Goal: Information Seeking & Learning: Learn about a topic

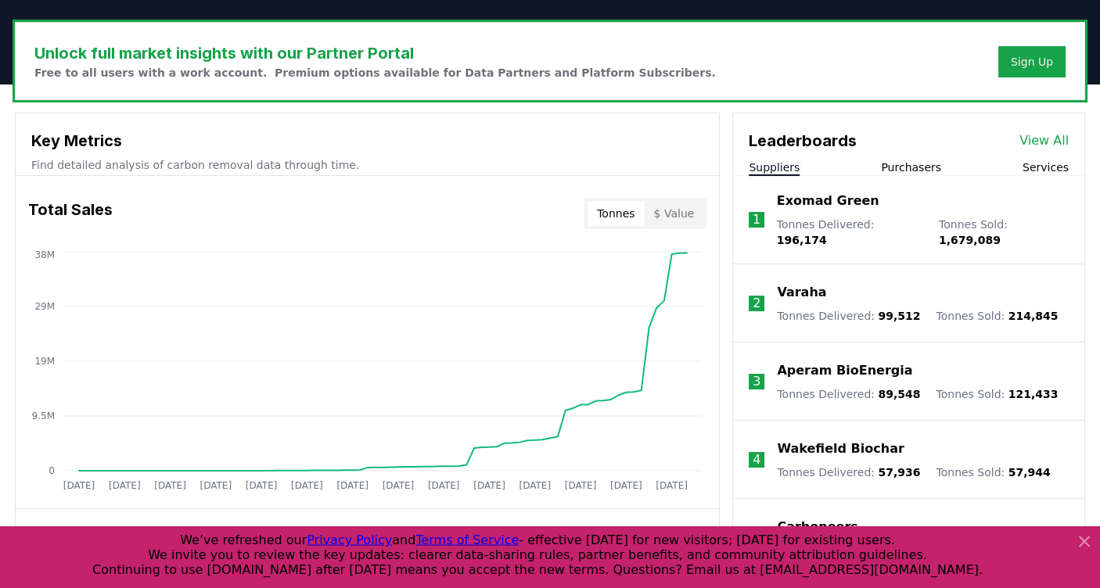
scroll to position [503, 0]
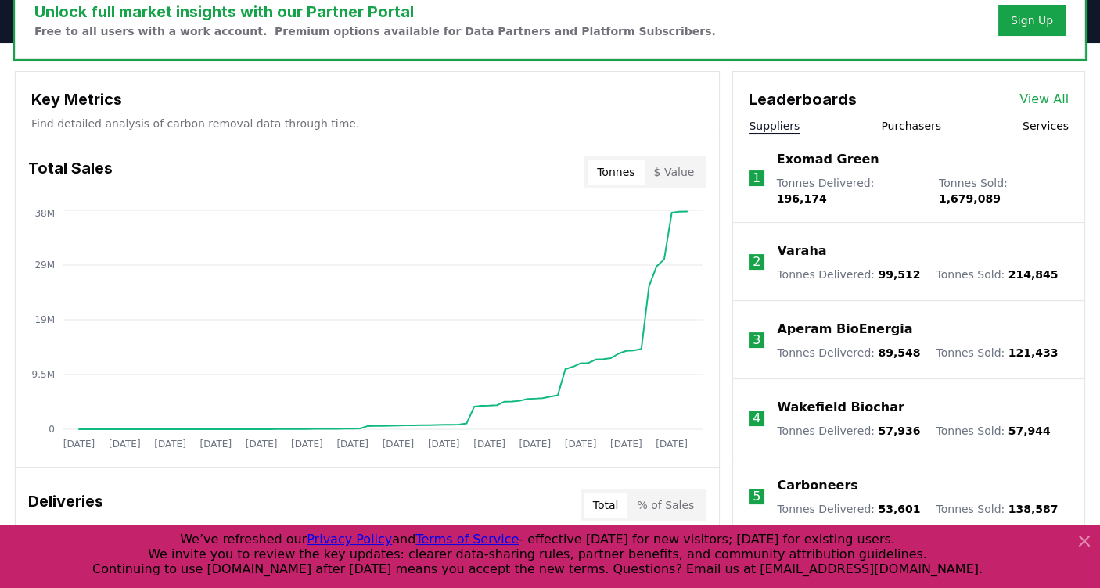
click at [663, 172] on button "$ Value" at bounding box center [674, 172] width 59 height 25
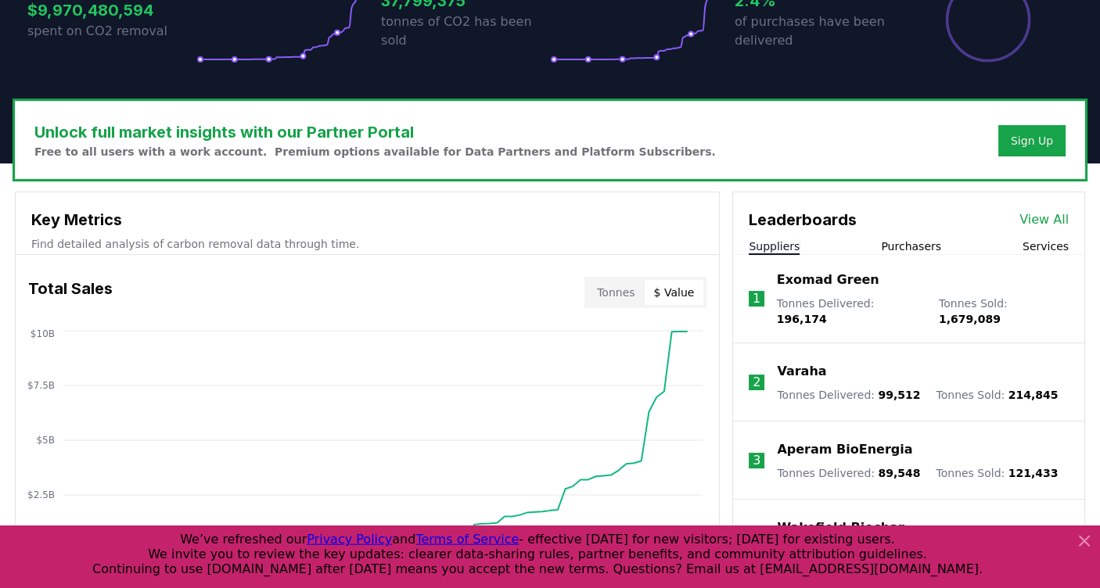
scroll to position [335, 0]
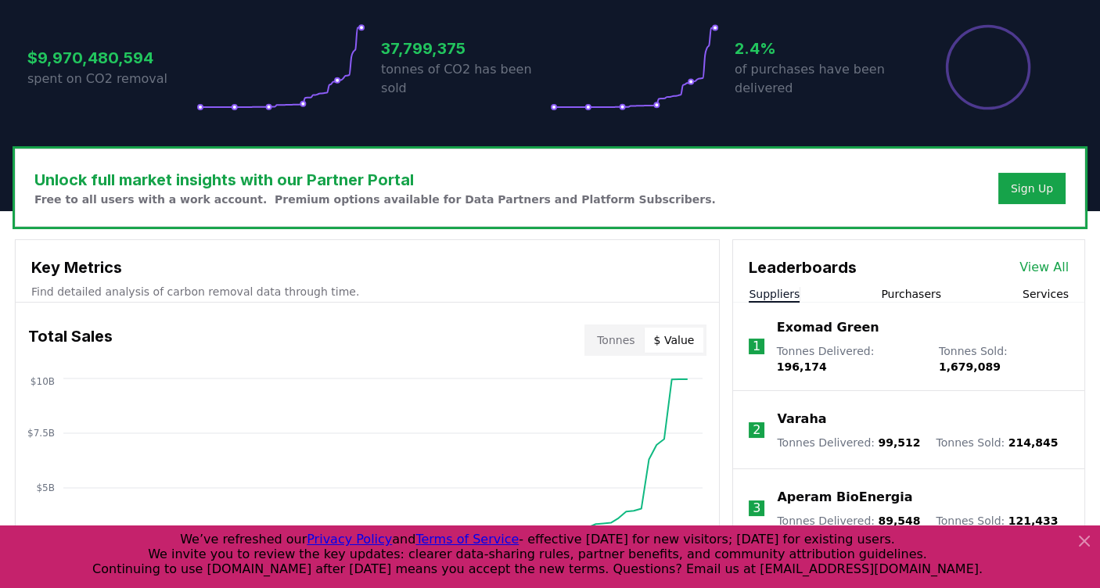
click at [1045, 268] on link "View All" at bounding box center [1043, 267] width 49 height 19
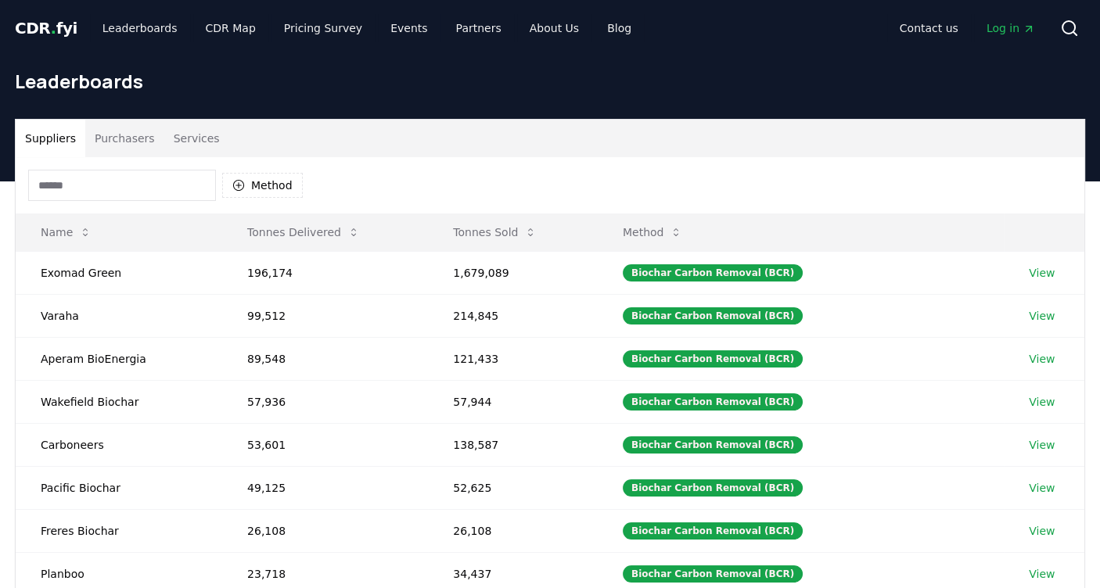
click at [112, 192] on body "CDR . fyi Leaderboards CDR Map Pricing Survey Events Partners About Us Blog Con…" at bounding box center [550, 529] width 1100 height 1059
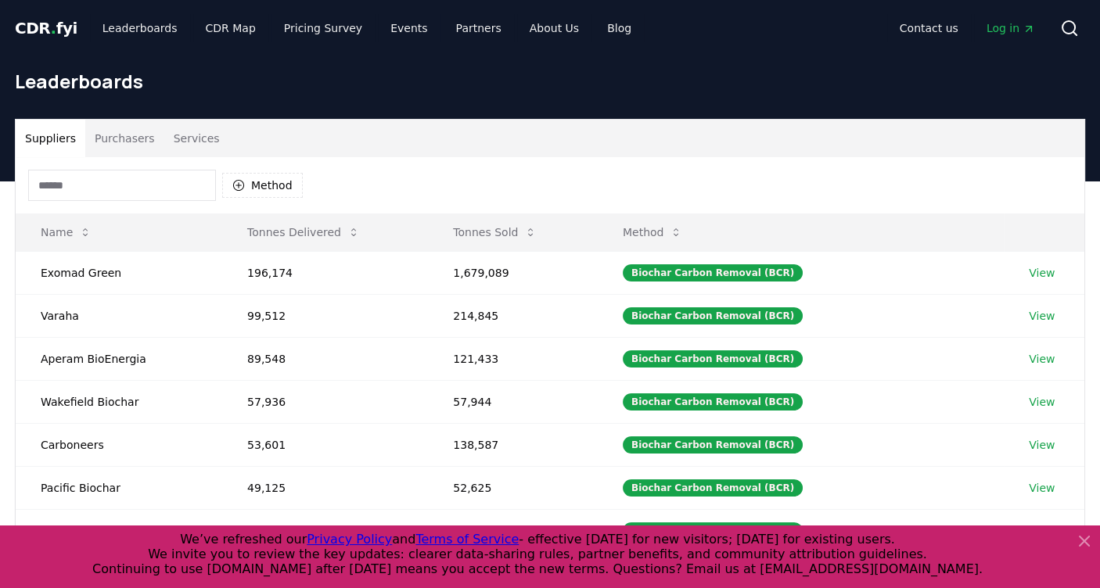
click at [112, 192] on input at bounding box center [122, 185] width 188 height 31
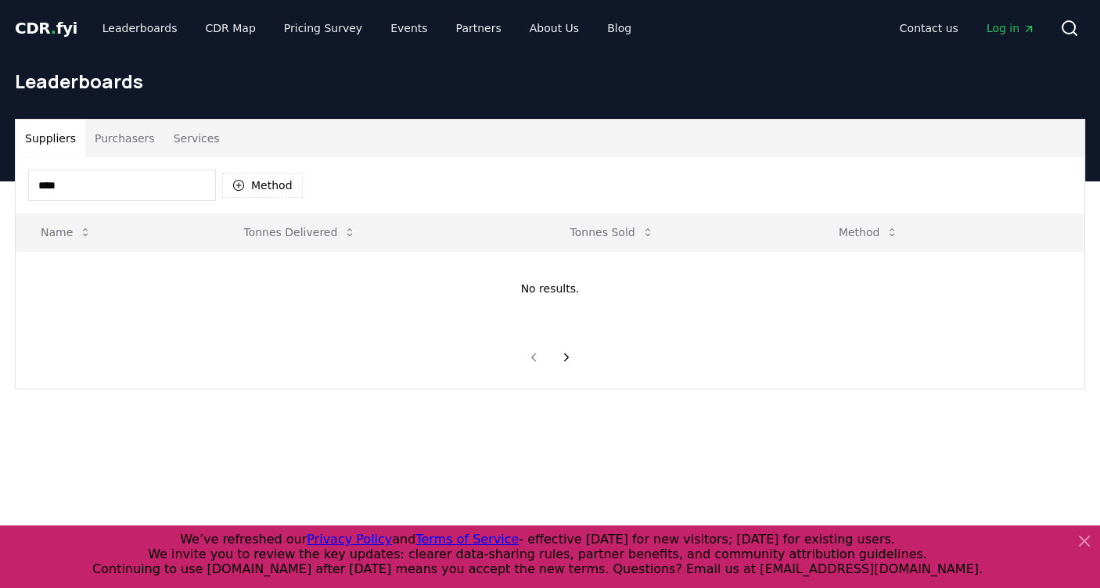
type input "****"
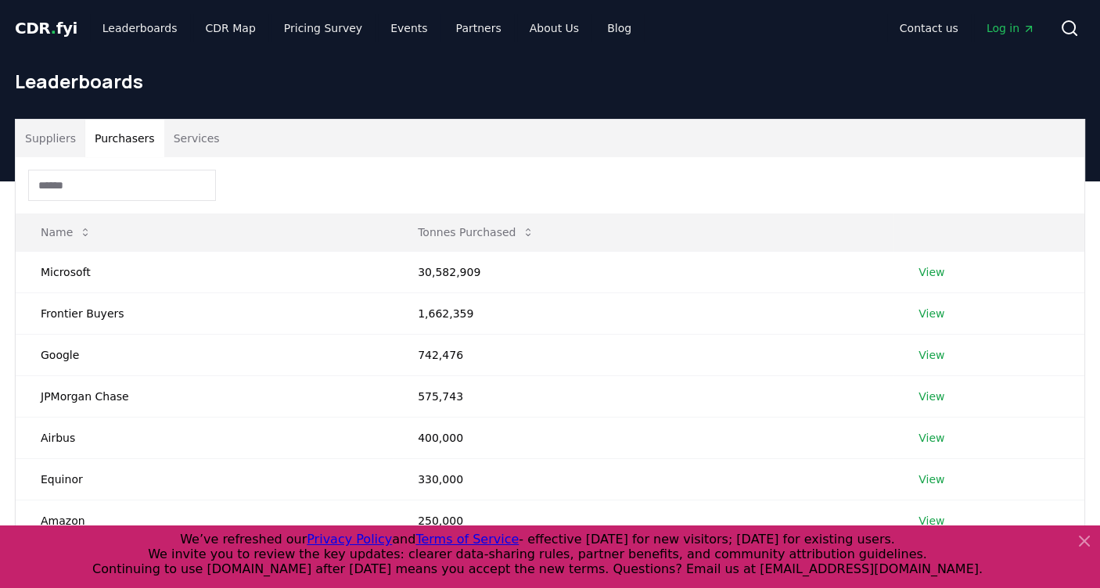
click at [128, 133] on button "Purchasers" at bounding box center [124, 139] width 79 height 38
click at [940, 274] on link "View" at bounding box center [932, 272] width 26 height 16
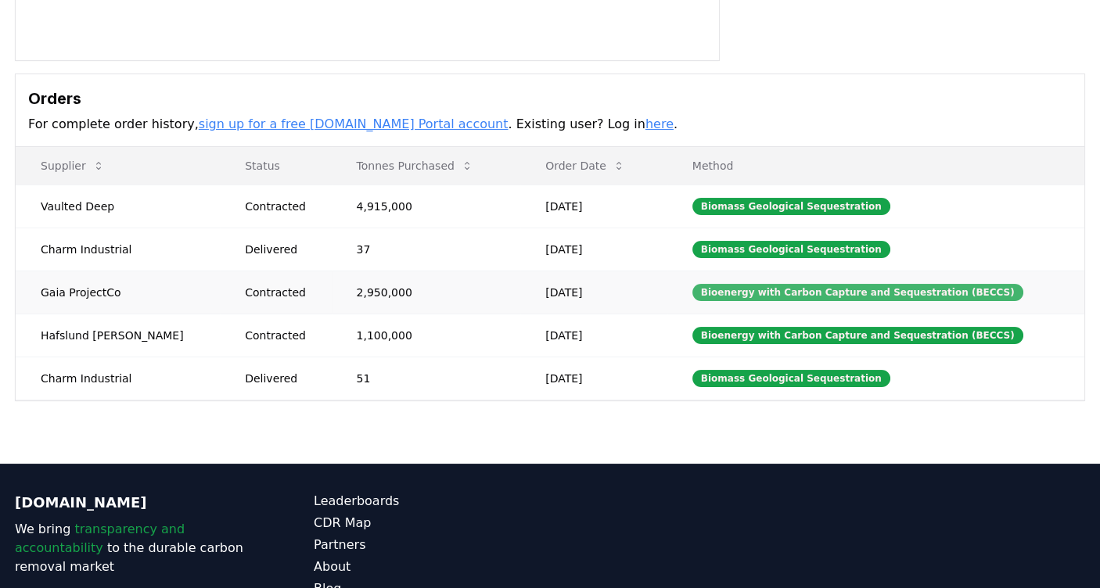
scroll to position [419, 0]
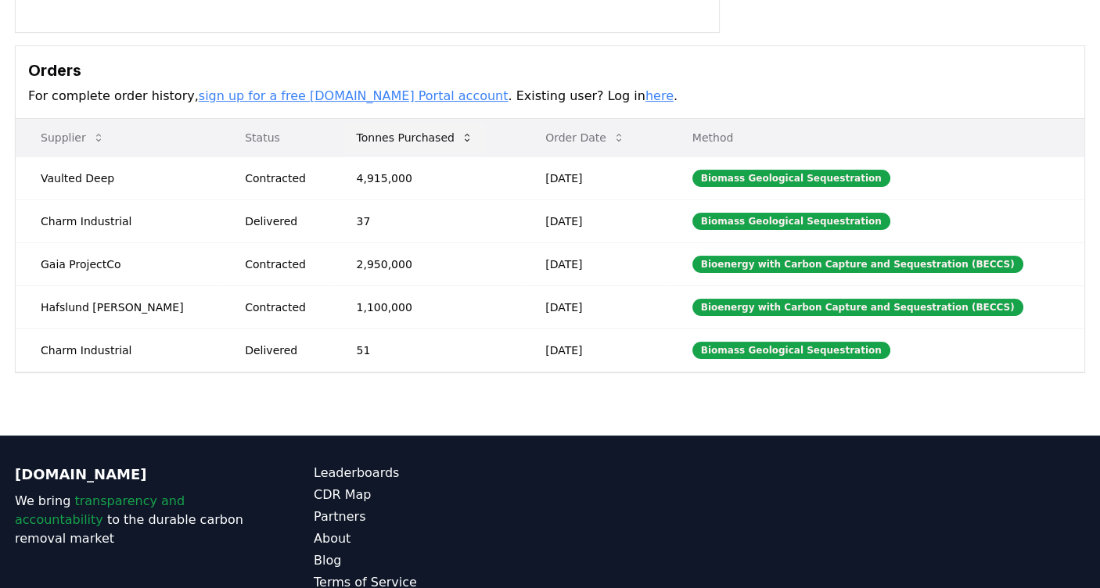
click at [415, 138] on body "CDR . fyi Leaderboards CDR Map Pricing Survey Events Partners About Us Blog Con…" at bounding box center [550, 134] width 1100 height 1106
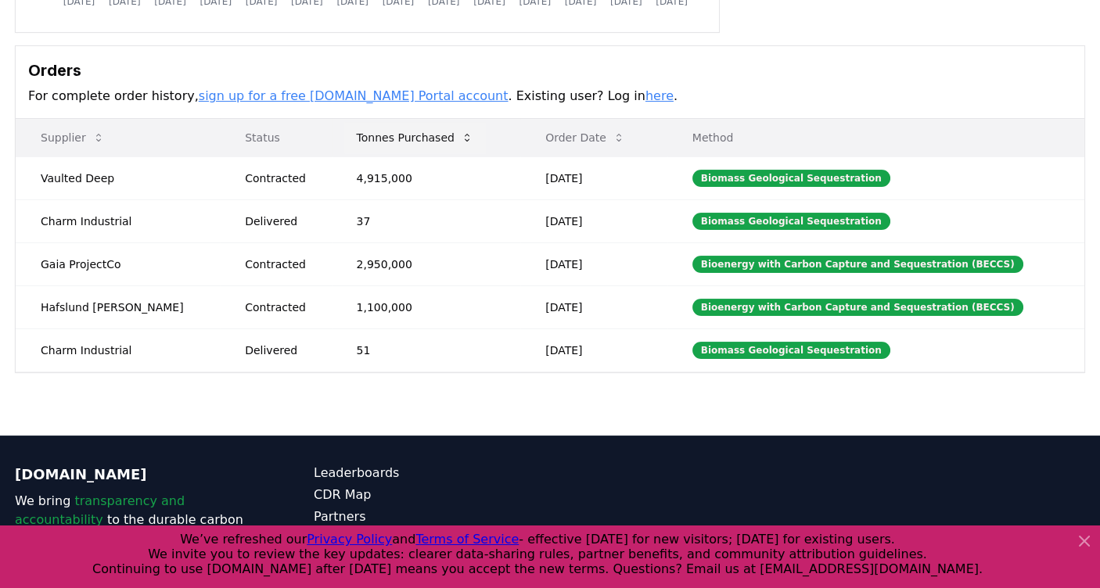
click at [461, 140] on icon at bounding box center [467, 137] width 13 height 13
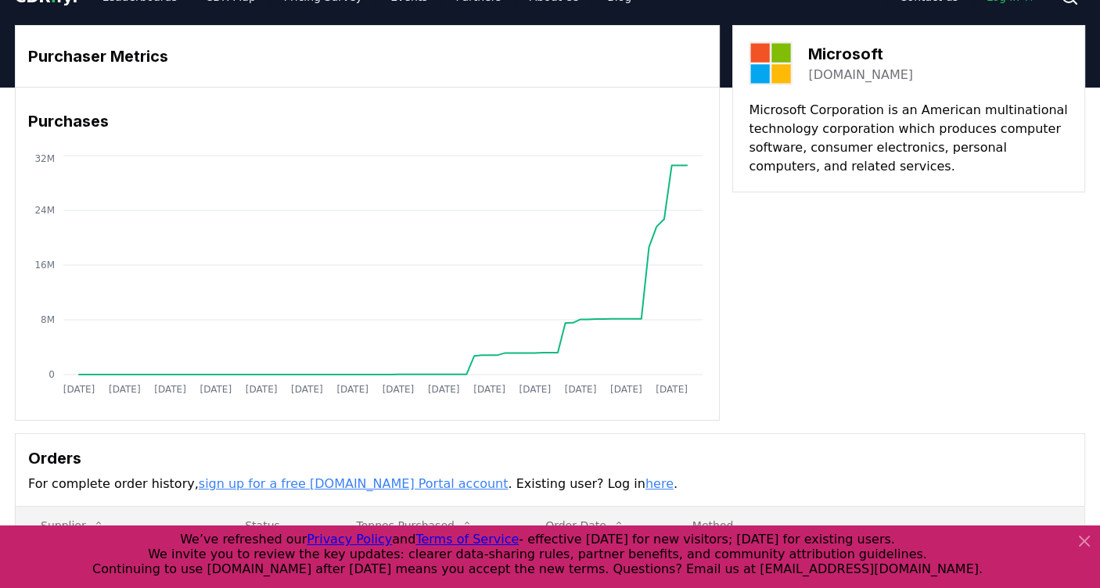
scroll to position [0, 0]
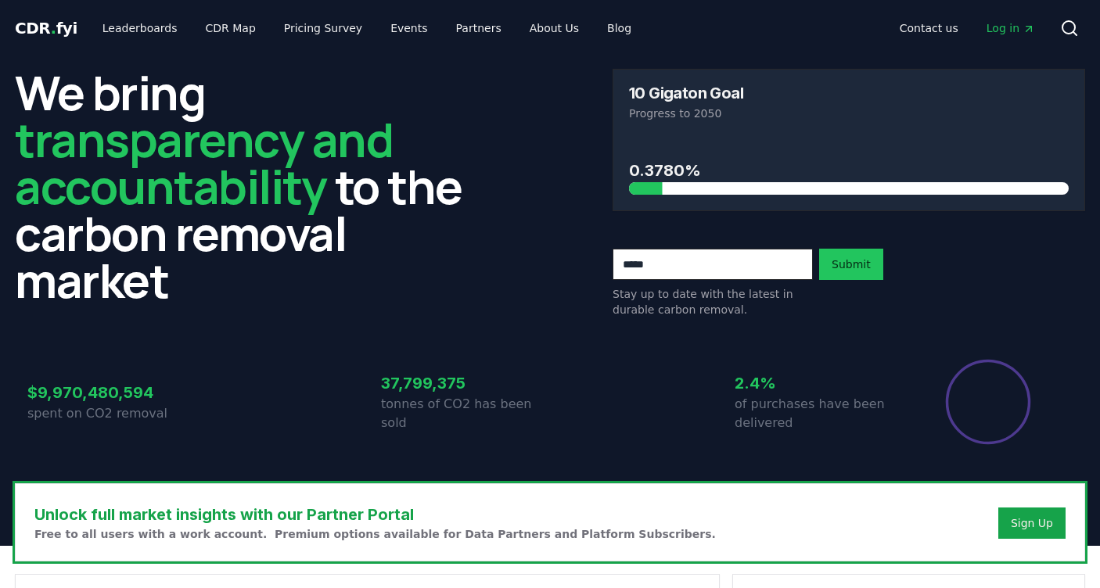
scroll to position [335, 0]
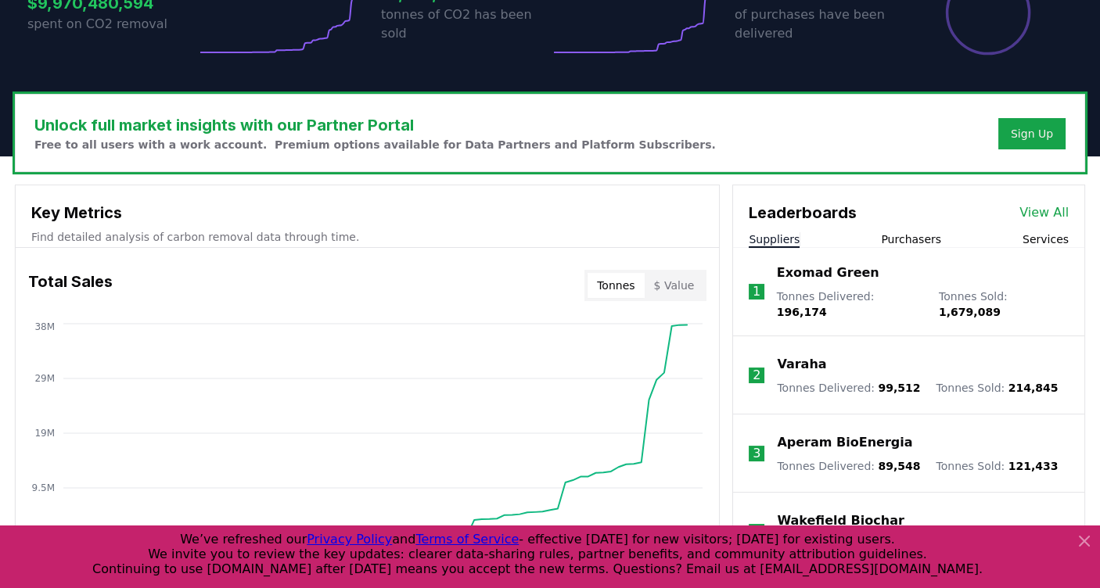
scroll to position [419, 0]
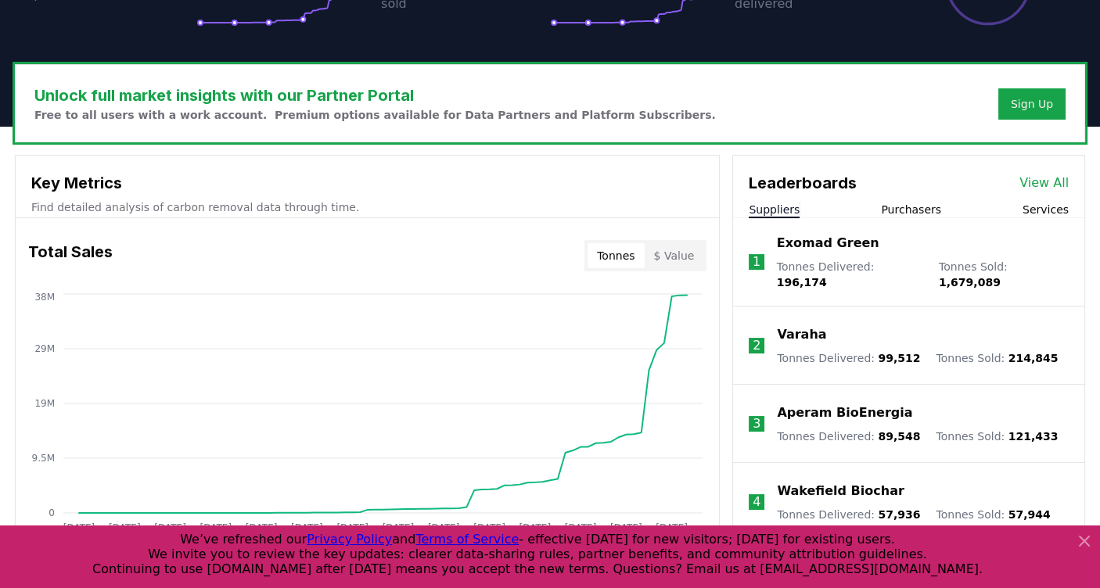
click at [668, 261] on button "$ Value" at bounding box center [674, 255] width 59 height 25
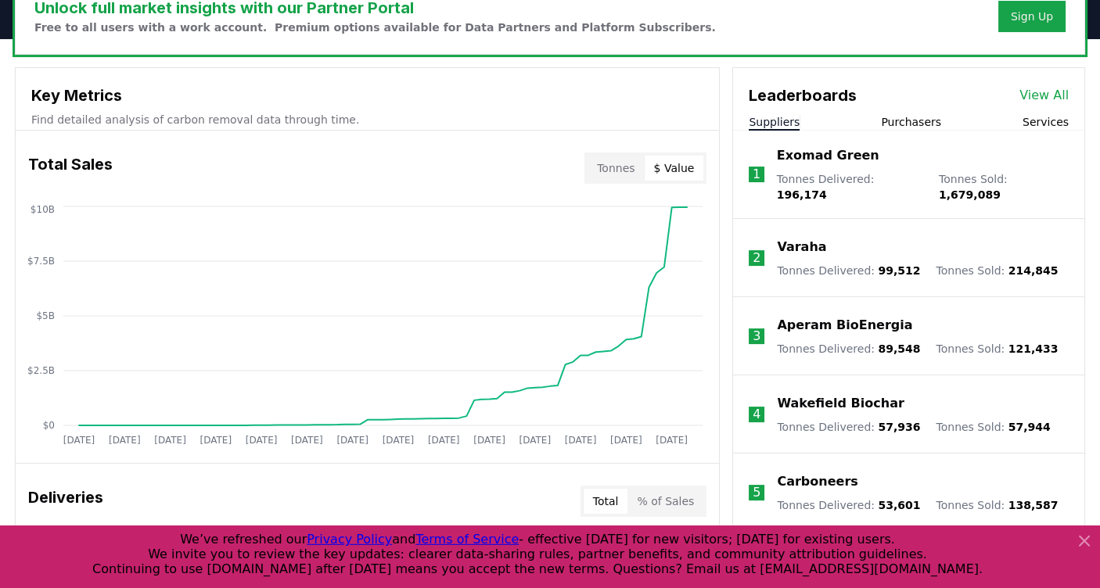
scroll to position [503, 0]
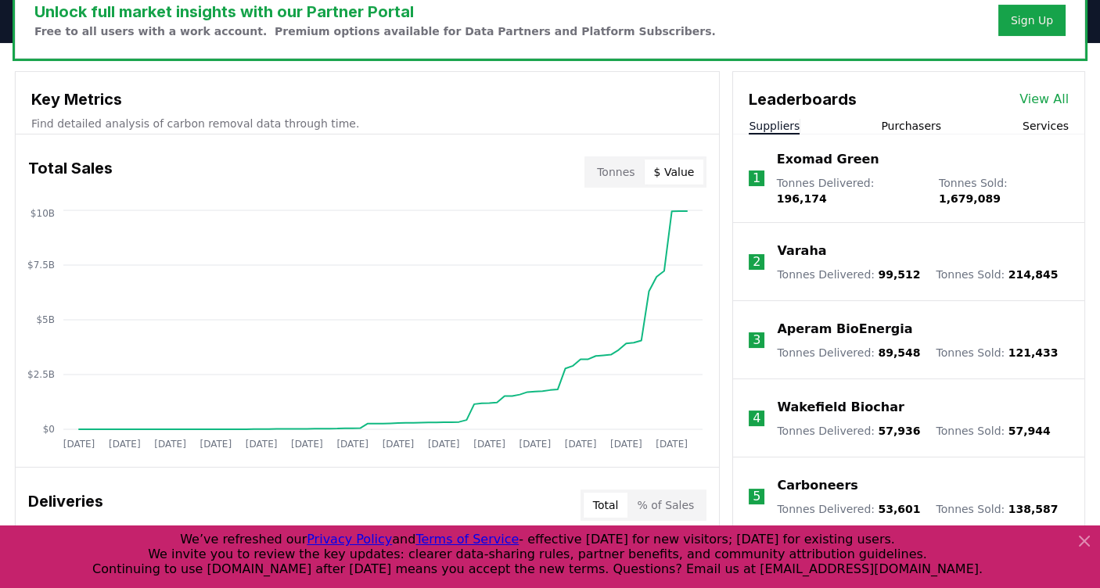
click at [1046, 93] on link "View All" at bounding box center [1043, 99] width 49 height 19
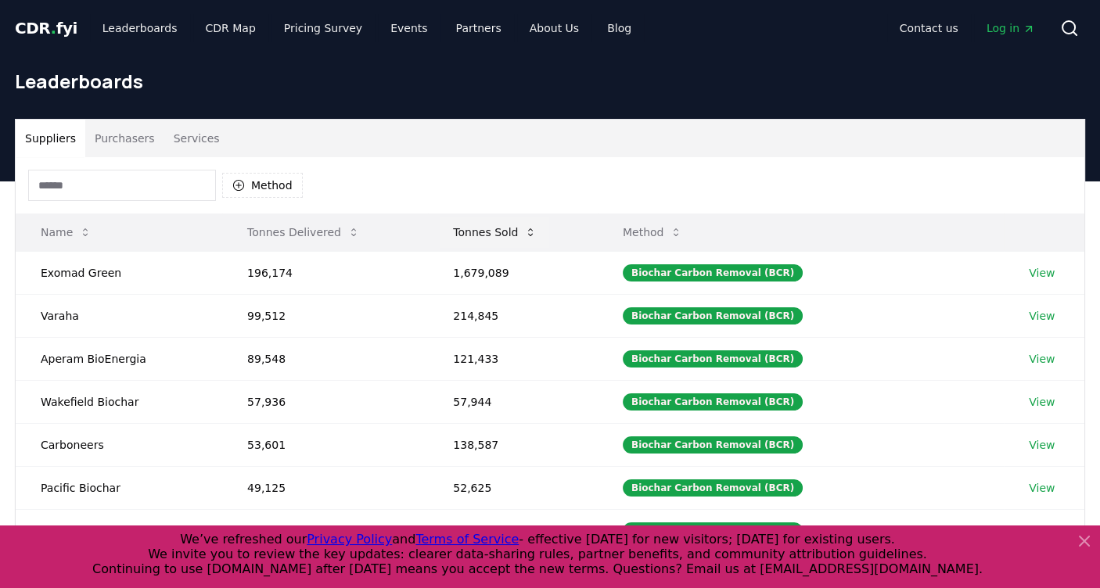
click at [534, 235] on icon at bounding box center [530, 232] width 13 height 13
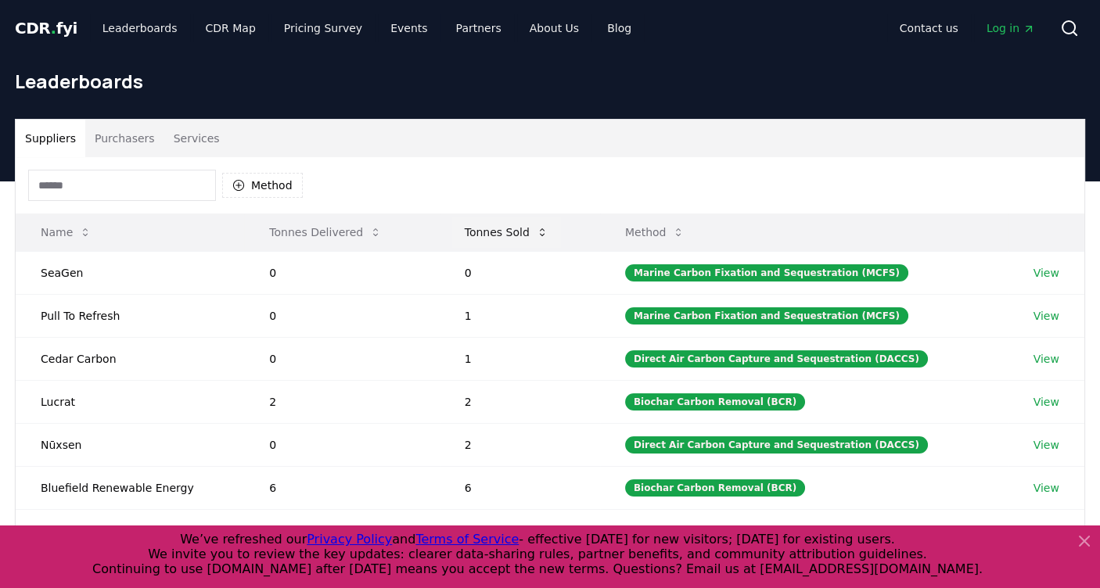
click at [534, 235] on button "Tonnes Sold" at bounding box center [506, 232] width 109 height 31
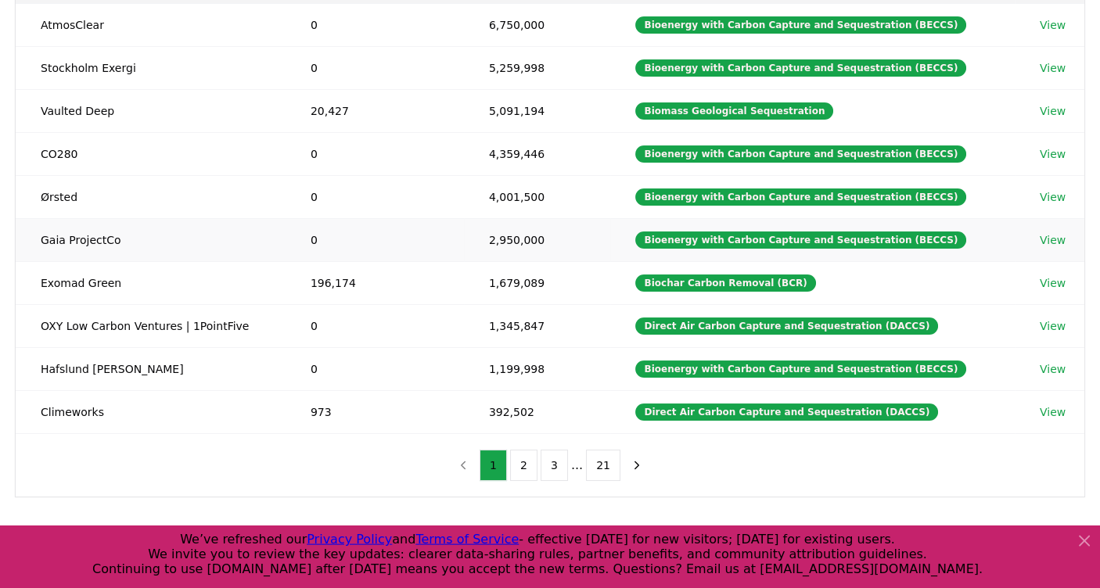
scroll to position [251, 0]
